Goal: Task Accomplishment & Management: Use online tool/utility

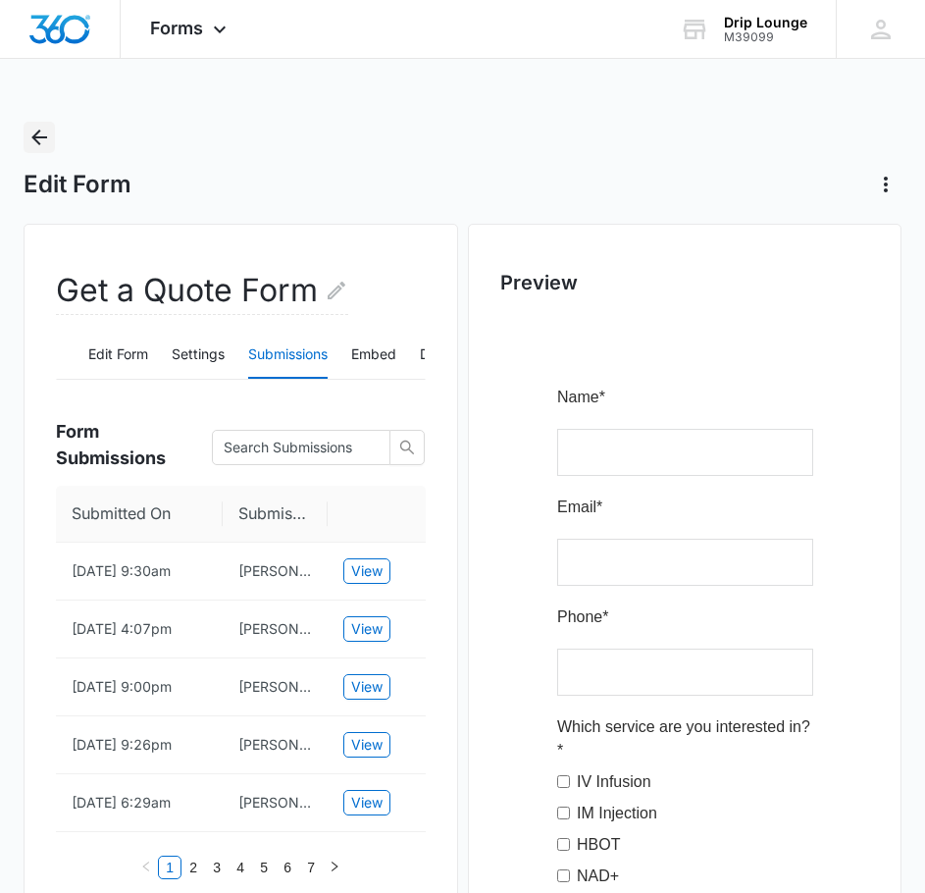
click at [33, 144] on icon "Back" at bounding box center [39, 138] width 24 height 24
